Goal: Navigation & Orientation: Find specific page/section

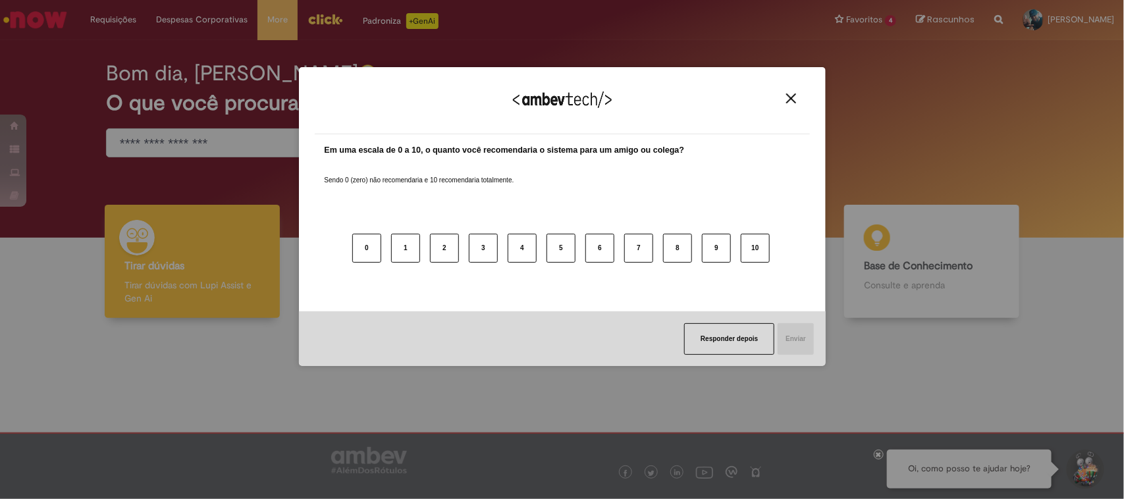
click at [782, 84] on div "Agradecemos seu feedback!" at bounding box center [562, 108] width 495 height 51
click at [784, 97] on button "Close" at bounding box center [791, 98] width 18 height 11
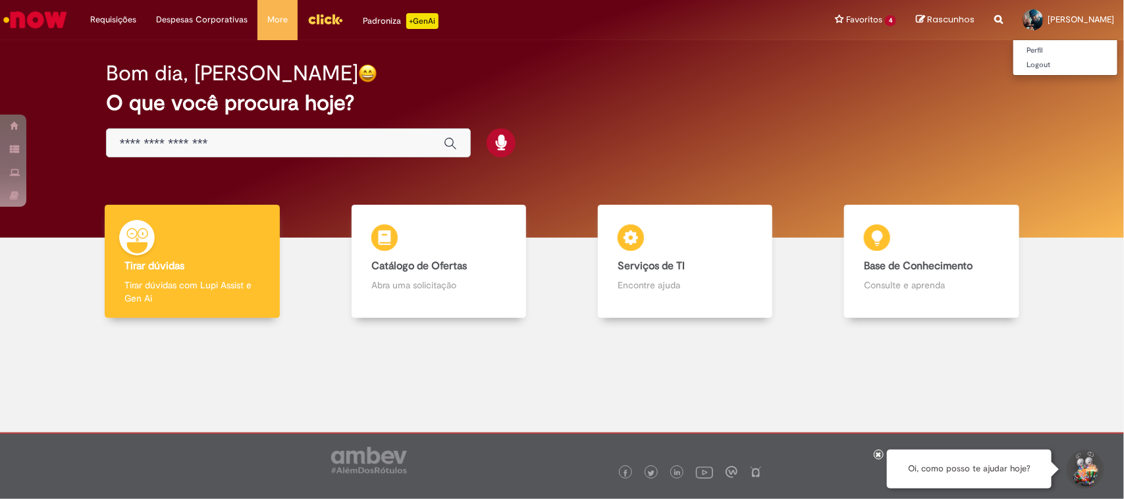
click at [1023, 14] on div at bounding box center [1033, 19] width 21 height 21
click at [1013, 38] on link "[PERSON_NAME]" at bounding box center [1068, 20] width 111 height 40
click at [1013, 48] on link "Perfil" at bounding box center [1065, 50] width 104 height 14
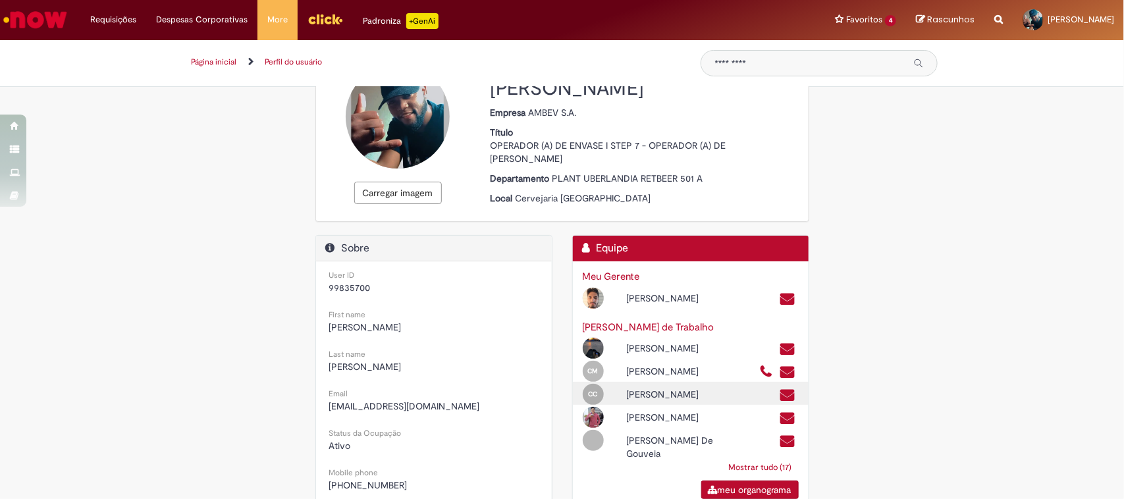
scroll to position [165, 0]
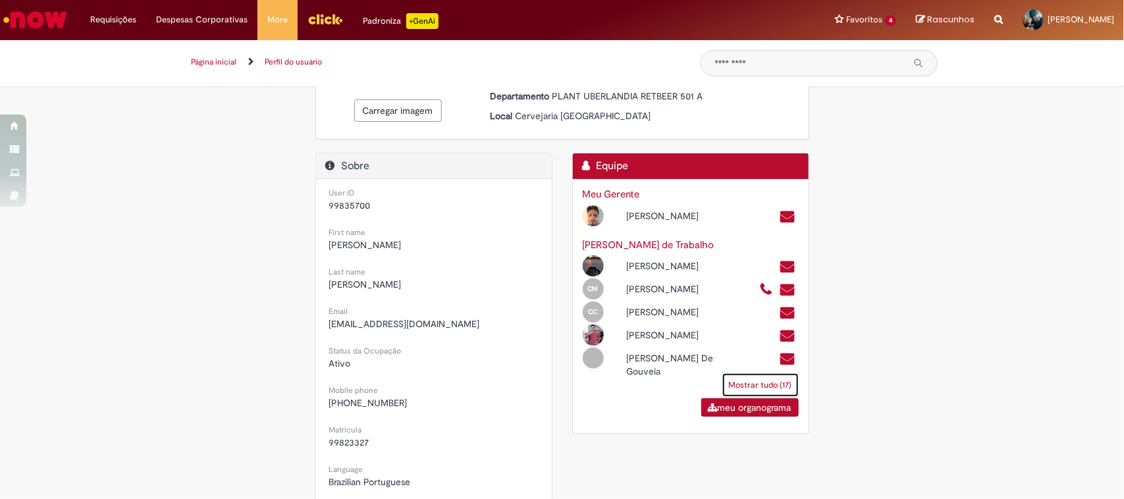
click at [760, 397] on link "Mostrar tudo (17)" at bounding box center [760, 385] width 76 height 24
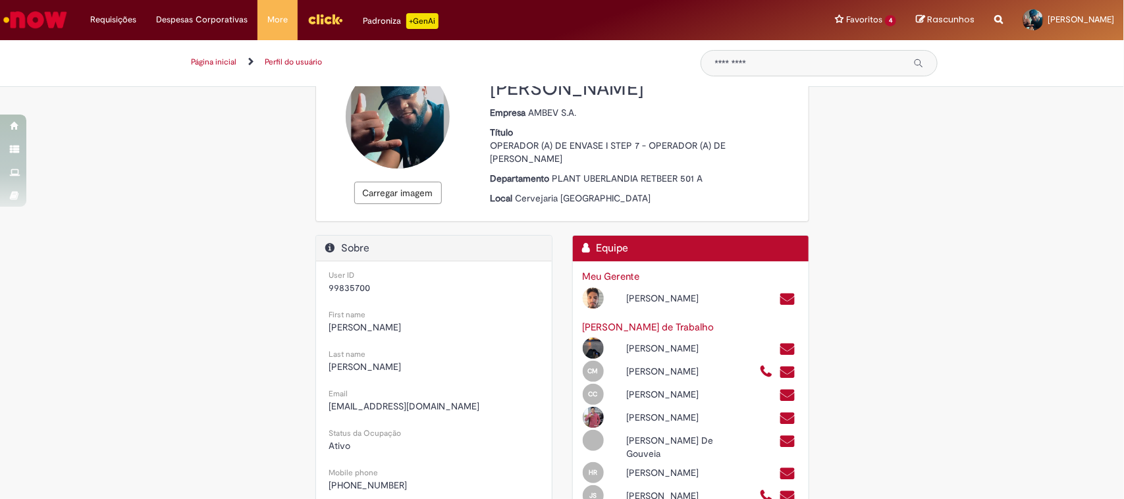
scroll to position [0, 0]
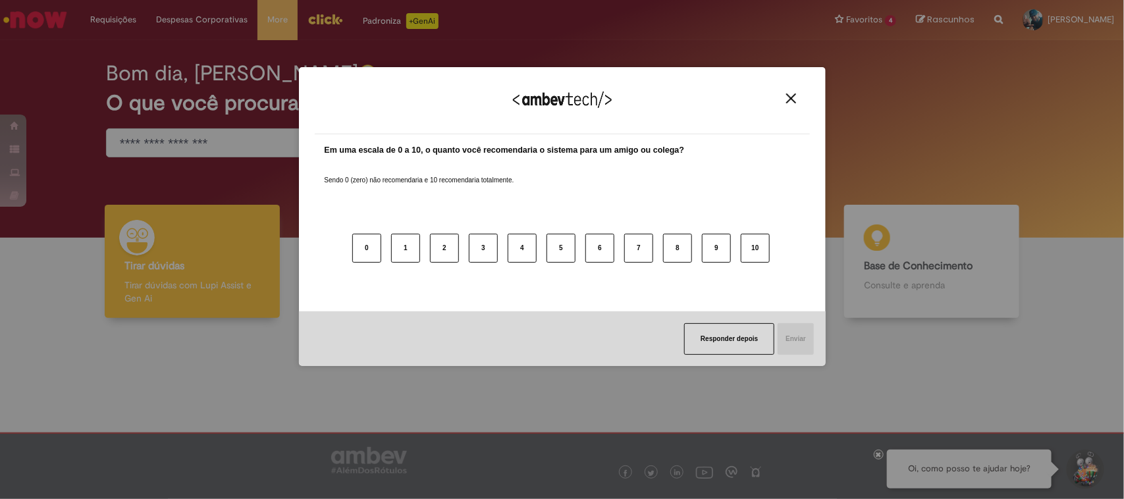
click at [853, 124] on div "Agradecemos seu feedback! Em uma escala de 0 a 10, o quanto você recomendaria o…" at bounding box center [562, 249] width 1124 height 499
click at [789, 91] on div "Agradecemos seu feedback!" at bounding box center [562, 108] width 495 height 51
click at [790, 97] on img "Close" at bounding box center [791, 98] width 10 height 10
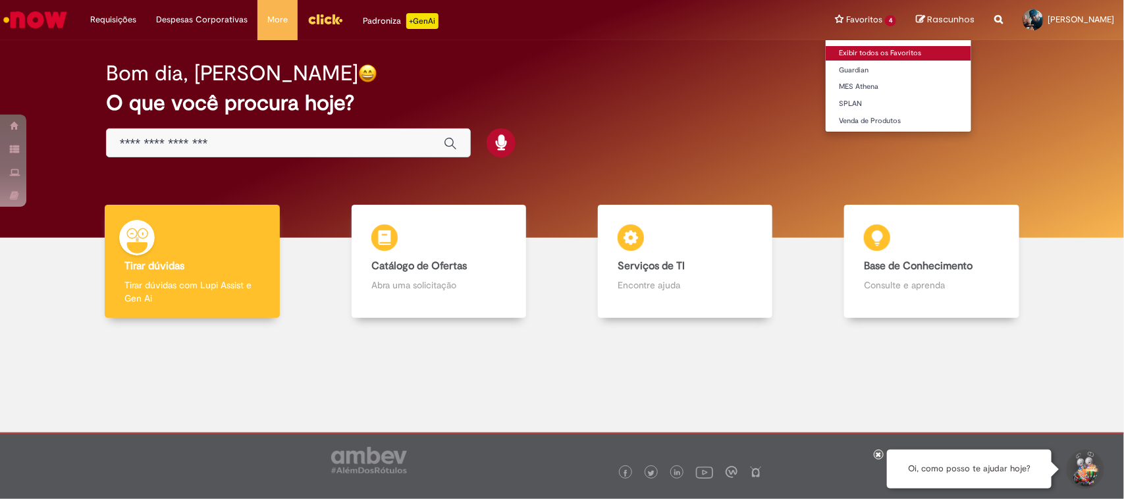
click at [865, 53] on link "Exibir todos os Favoritos" at bounding box center [899, 53] width 146 height 14
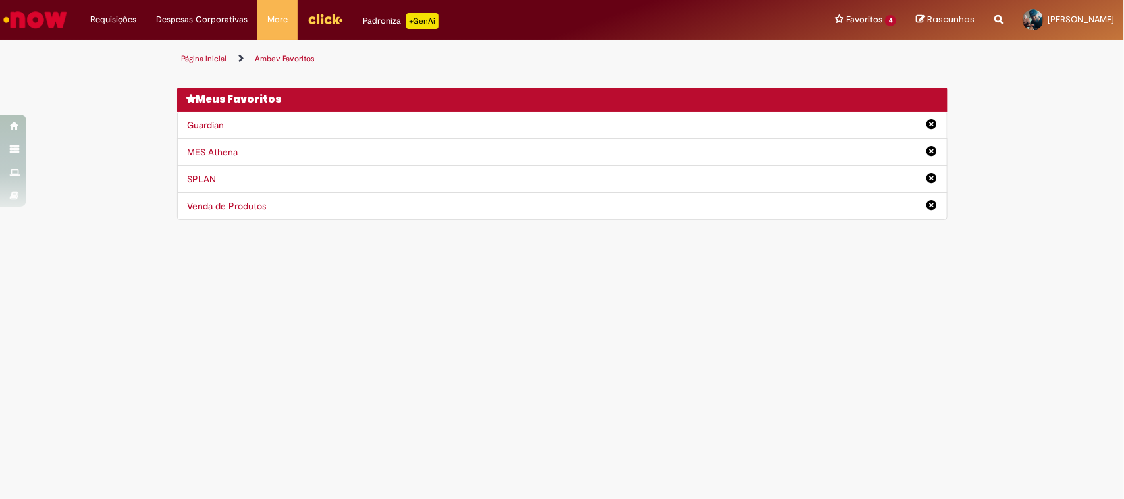
click at [554, 363] on main "Ambev Favoritos Página inicial Ambev Favoritos Você não tem nenhum favoritos De…" at bounding box center [562, 269] width 1124 height 459
